Goal: Task Accomplishment & Management: Manage account settings

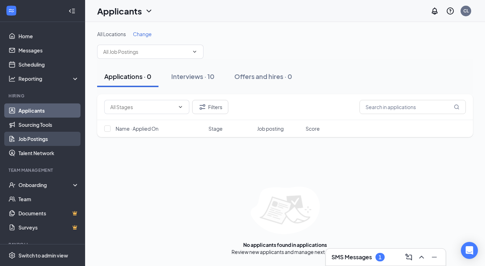
click at [33, 139] on link "Job Postings" at bounding box center [48, 139] width 61 height 14
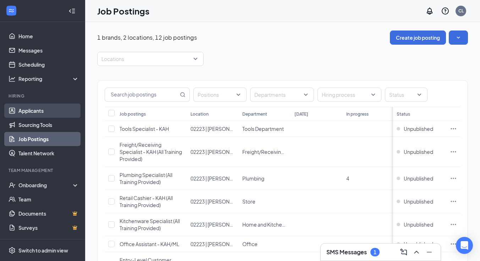
click at [27, 111] on link "Applicants" at bounding box center [48, 111] width 61 height 14
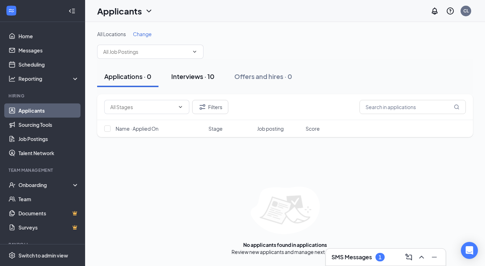
click at [187, 76] on div "Interviews · 10" at bounding box center [192, 76] width 43 height 9
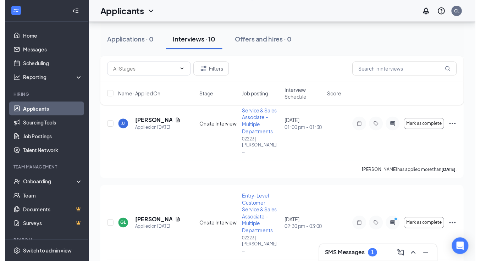
scroll to position [670, 0]
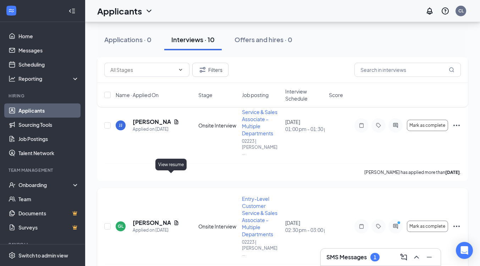
click at [173, 220] on icon "Document" at bounding box center [176, 223] width 6 height 6
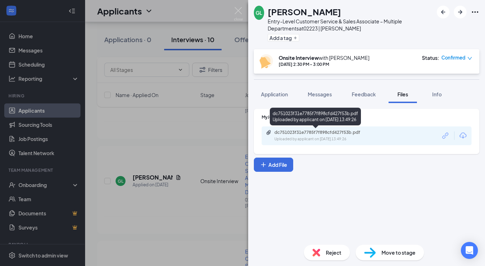
click at [306, 134] on div "dc751023f31e7785f7f898cfd427f53b.pdf" at bounding box center [323, 133] width 99 height 6
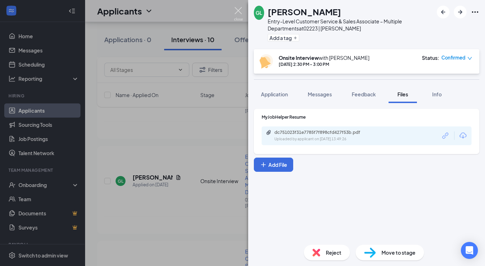
click at [239, 12] on img at bounding box center [238, 14] width 9 height 14
